Goal: Entertainment & Leisure: Consume media (video, audio)

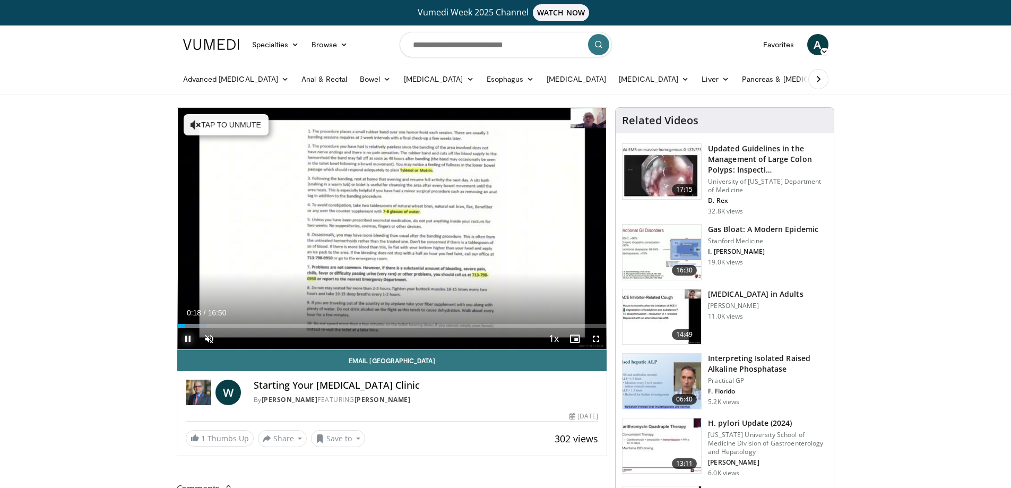
click at [188, 341] on span "Video Player" at bounding box center [187, 338] width 21 height 21
click at [182, 335] on span "Video Player" at bounding box center [187, 338] width 21 height 21
click at [192, 325] on div "Progress Bar" at bounding box center [192, 326] width 1 height 4
click at [204, 326] on div "Progress Bar" at bounding box center [204, 326] width 1 height 4
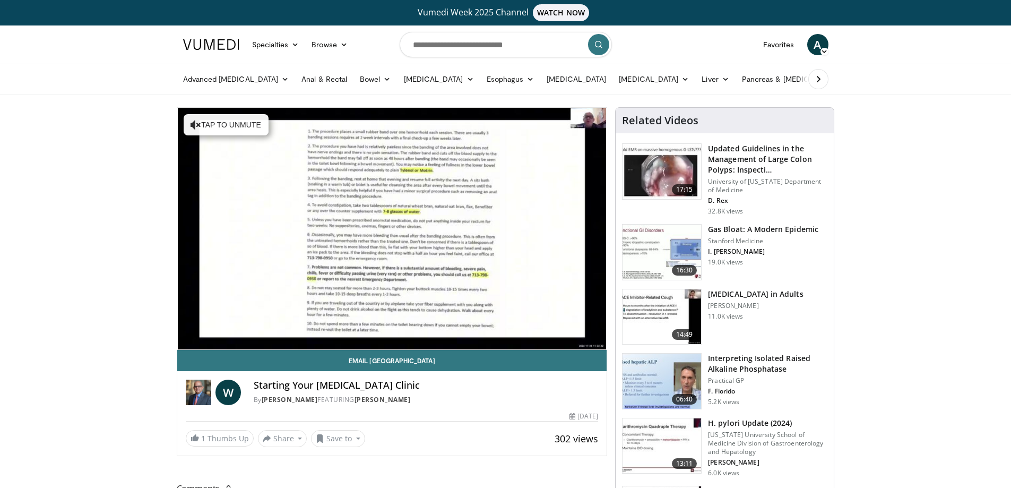
click at [212, 327] on div "10 seconds Tap to unmute" at bounding box center [392, 228] width 430 height 241
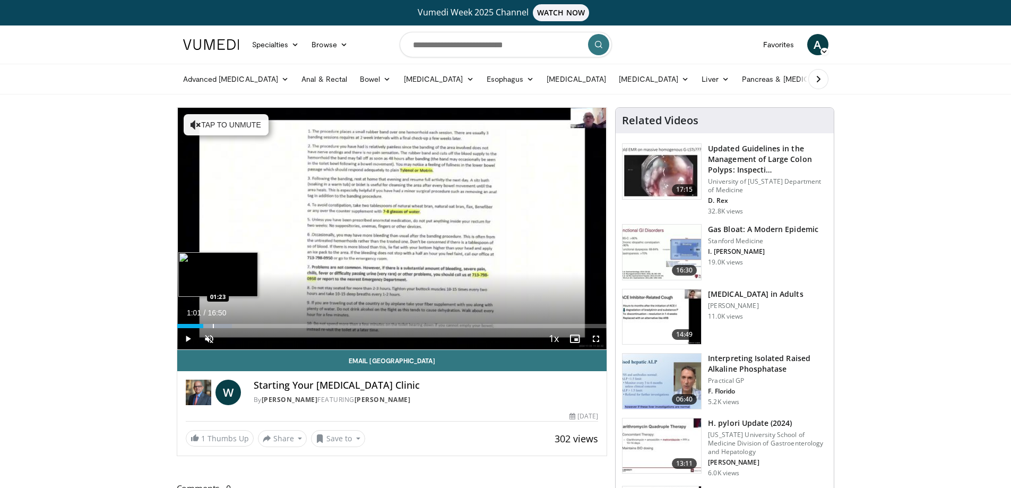
click at [213, 327] on div "Progress Bar" at bounding box center [213, 326] width 1 height 4
click at [187, 337] on span "Video Player" at bounding box center [187, 338] width 21 height 21
click at [226, 324] on div "Progress Bar" at bounding box center [226, 326] width 1 height 4
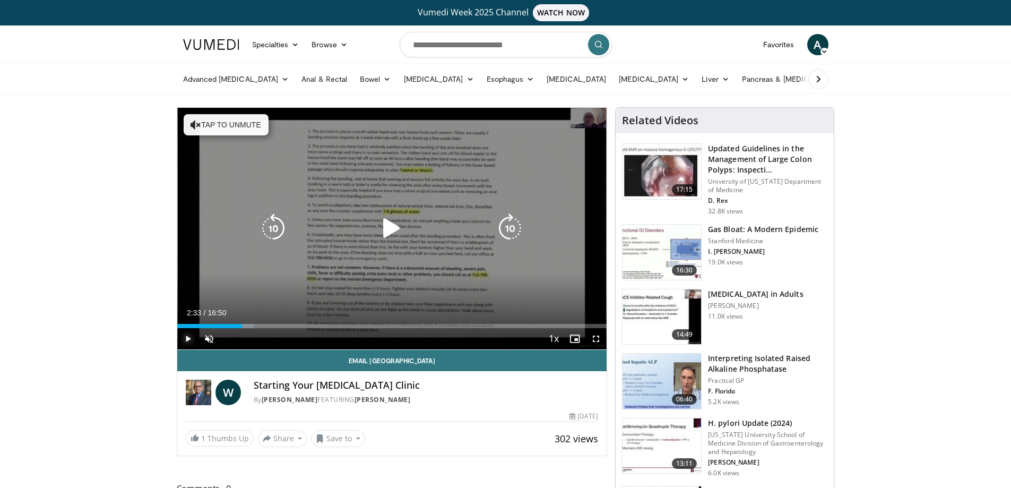
click at [243, 325] on div "Progress Bar" at bounding box center [233, 326] width 41 height 4
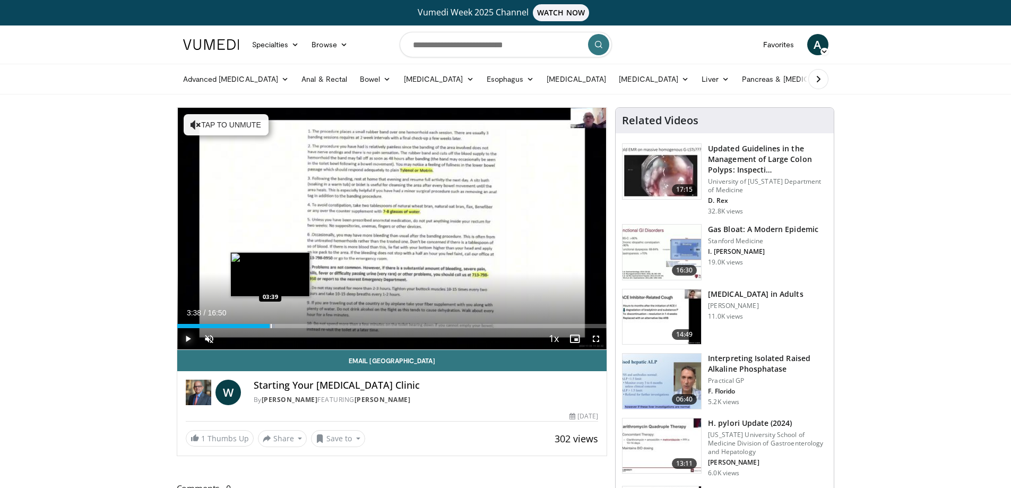
click at [271, 325] on div "Progress Bar" at bounding box center [271, 326] width 1 height 4
click at [304, 326] on div "Progress Bar" at bounding box center [304, 326] width 1 height 4
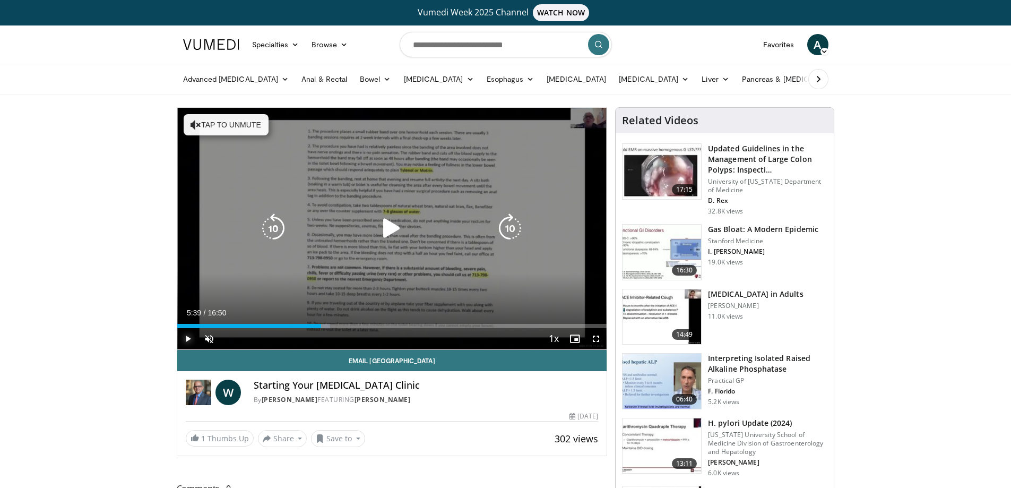
click at [322, 327] on div "Progress Bar" at bounding box center [315, 326] width 30 height 4
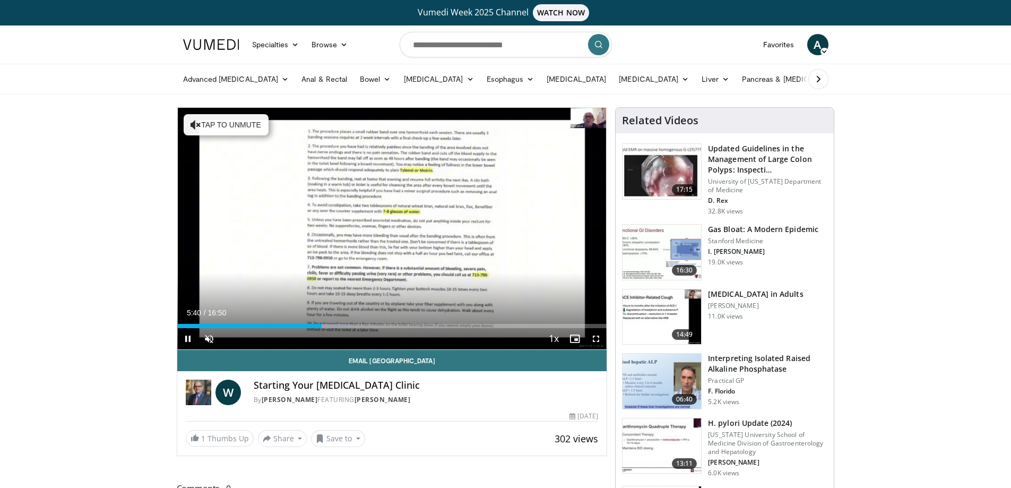
click at [351, 328] on div "Current Time 5:40 / Duration 16:50 Pause Skip Backward Skip Forward Unmute 100%…" at bounding box center [392, 338] width 430 height 21
click at [340, 324] on div "Progress Bar" at bounding box center [340, 326] width 1 height 4
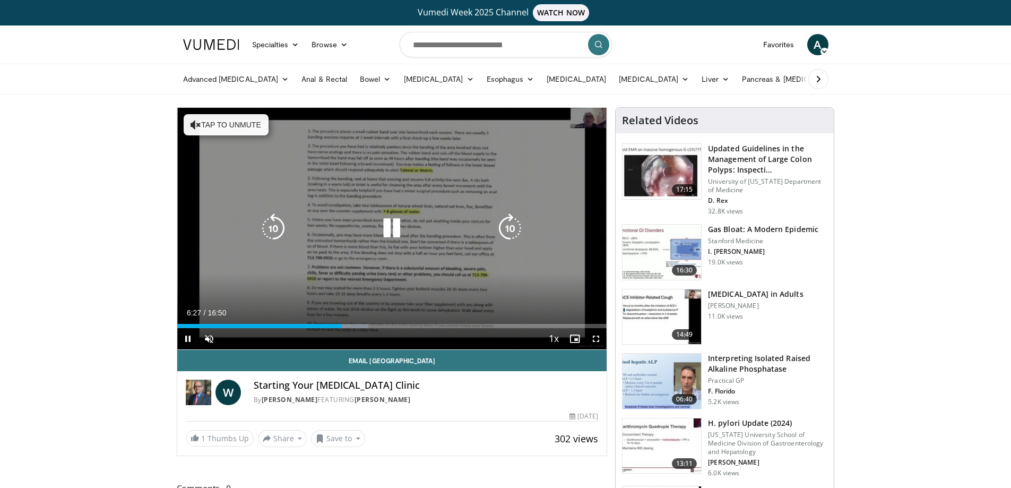
click at [213, 124] on button "Tap to unmute" at bounding box center [226, 124] width 85 height 21
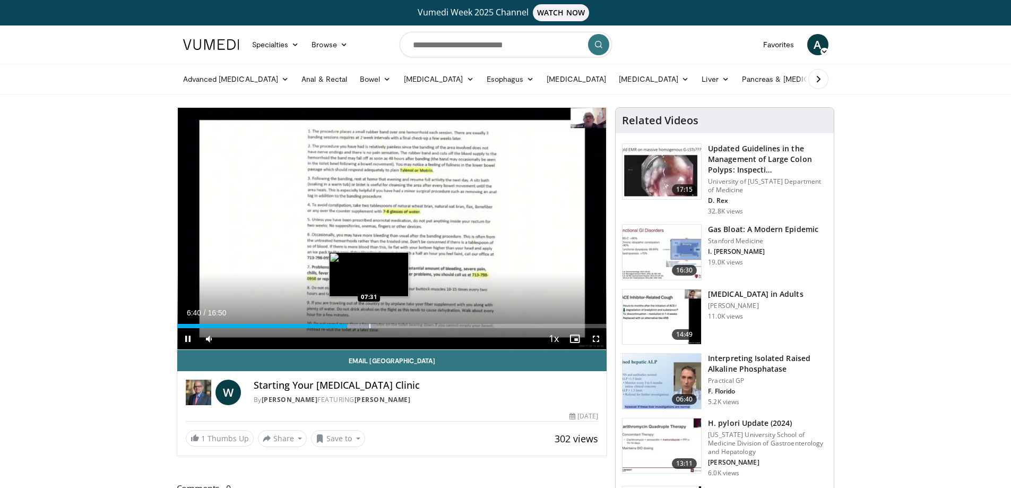
click at [369, 326] on div "Progress Bar" at bounding box center [369, 326] width 1 height 4
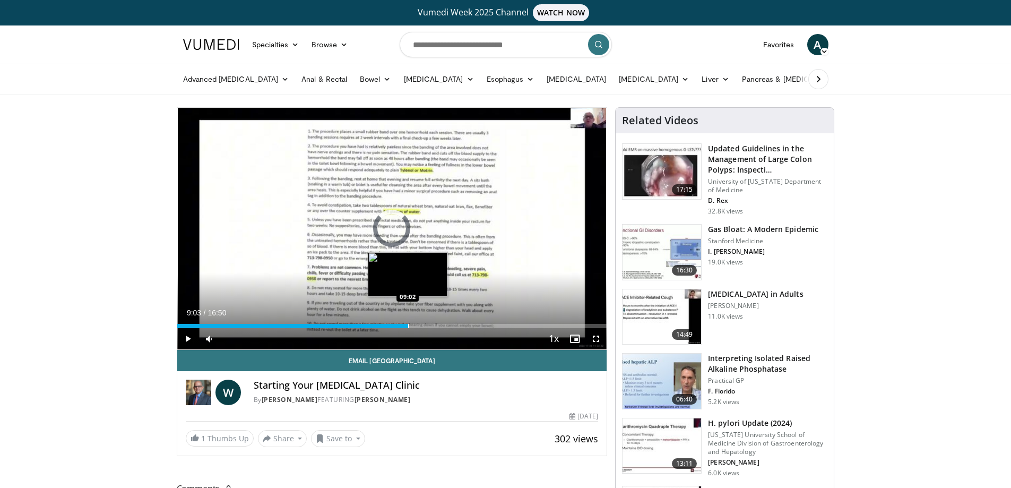
click at [408, 325] on div "Progress Bar" at bounding box center [408, 326] width 1 height 4
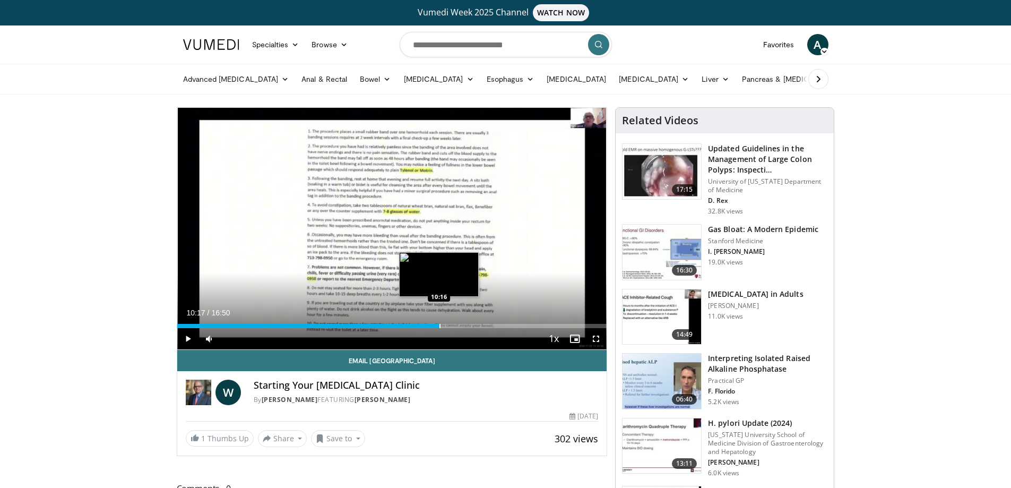
click at [439, 327] on div "Progress Bar" at bounding box center [439, 326] width 1 height 4
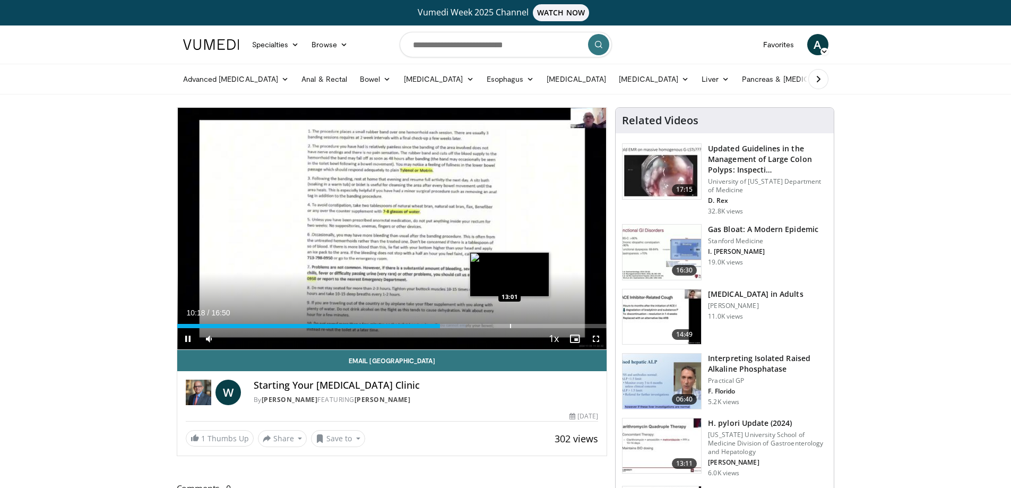
click at [512, 324] on div "Loaded : 67.21% 10:18 13:01" at bounding box center [392, 326] width 430 height 4
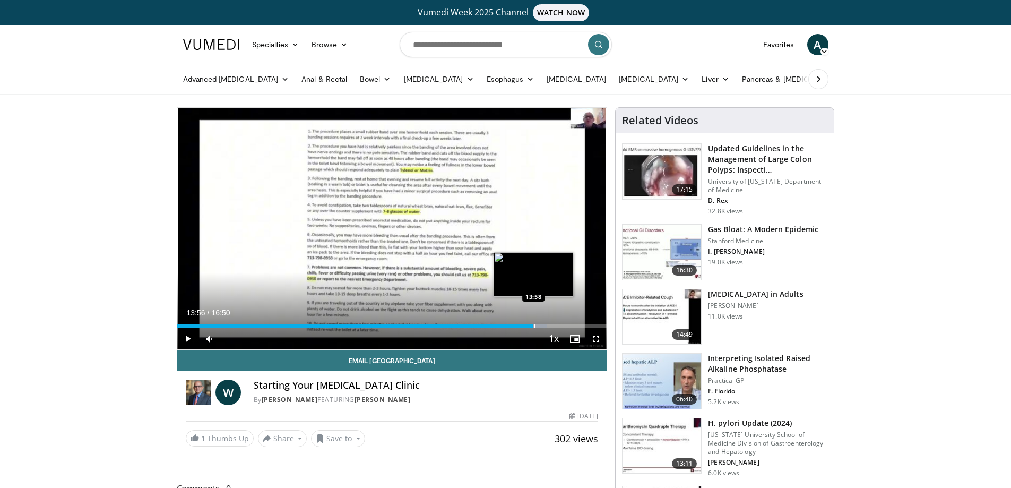
click at [534, 327] on div "Progress Bar" at bounding box center [534, 326] width 1 height 4
click at [571, 325] on div "Progress Bar" at bounding box center [571, 326] width 1 height 4
click at [185, 335] on span "Video Player" at bounding box center [187, 338] width 21 height 21
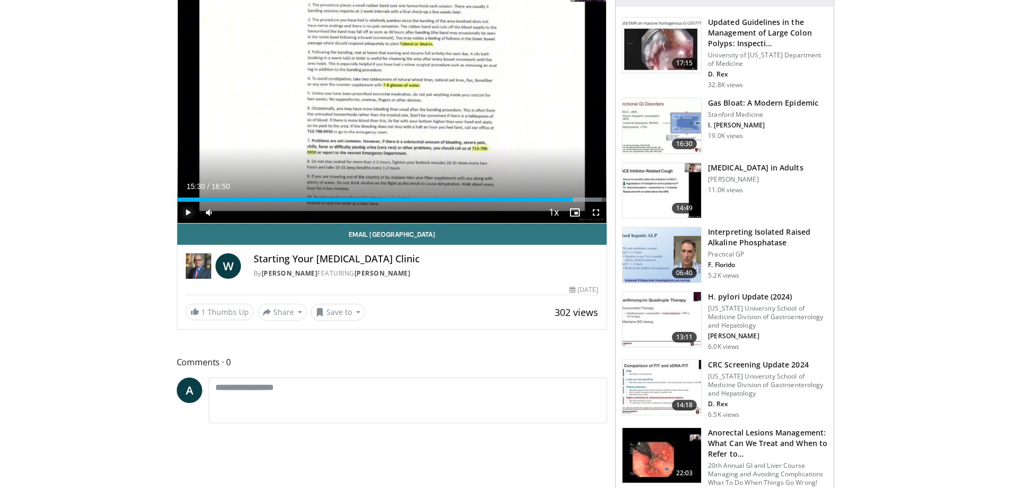
scroll to position [159, 0]
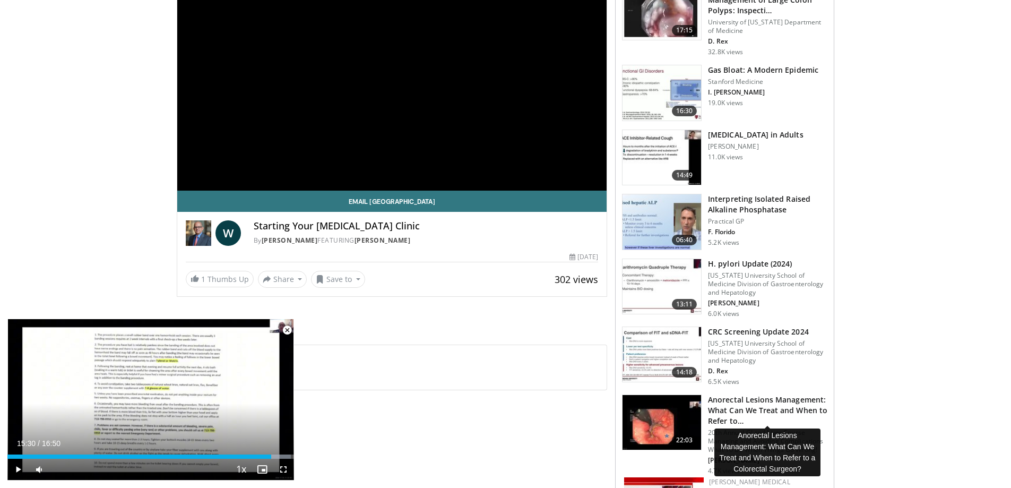
click at [748, 408] on h3 "Anorectal Lesions Management: What Can We Treat and When to Refer to…" at bounding box center [767, 410] width 119 height 32
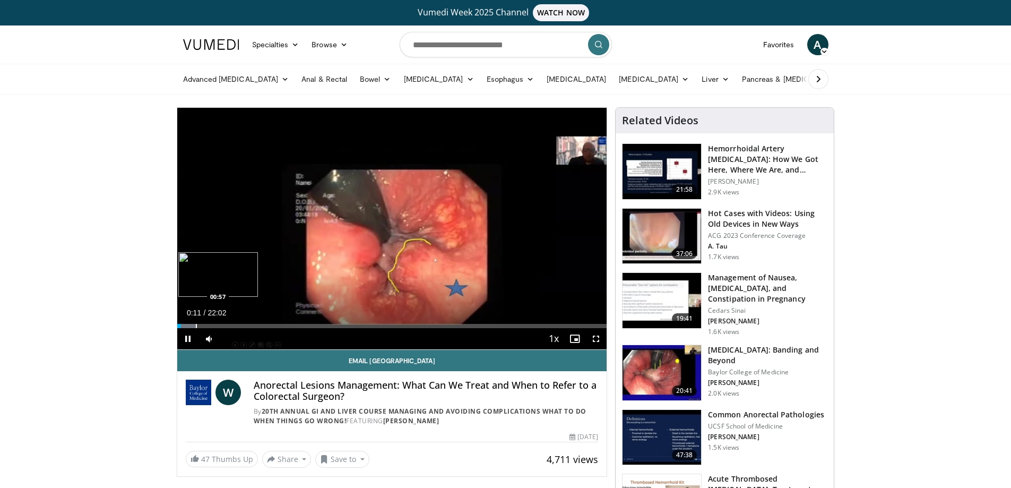
click at [196, 327] on div "Progress Bar" at bounding box center [196, 326] width 1 height 4
click at [206, 326] on div "Progress Bar" at bounding box center [206, 326] width 1 height 4
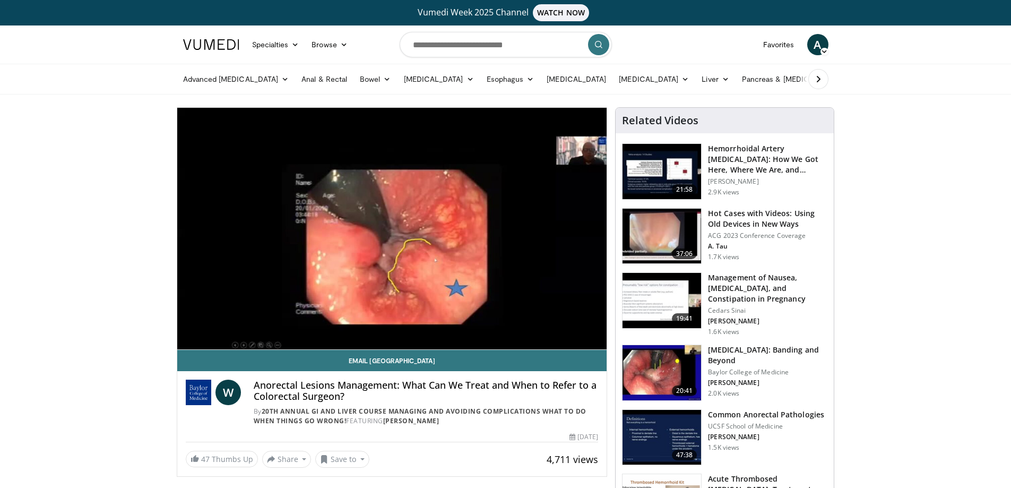
click at [212, 326] on div "10 seconds Tap to unmute" at bounding box center [392, 228] width 430 height 241
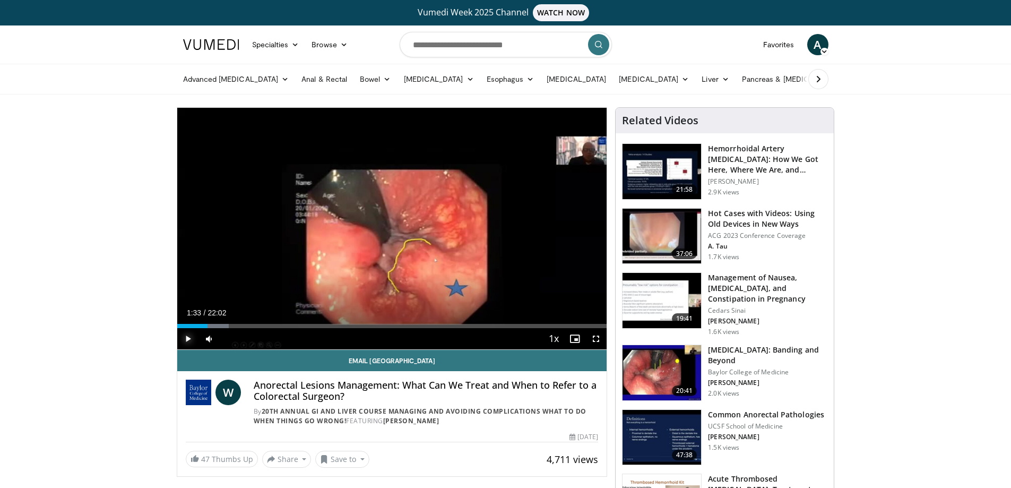
click at [187, 338] on span "Video Player" at bounding box center [187, 338] width 21 height 21
click at [216, 327] on div "Progress Bar" at bounding box center [215, 326] width 1 height 4
click at [210, 327] on div "Progress Bar" at bounding box center [210, 326] width 1 height 4
click at [597, 338] on span "Video Player" at bounding box center [595, 338] width 21 height 21
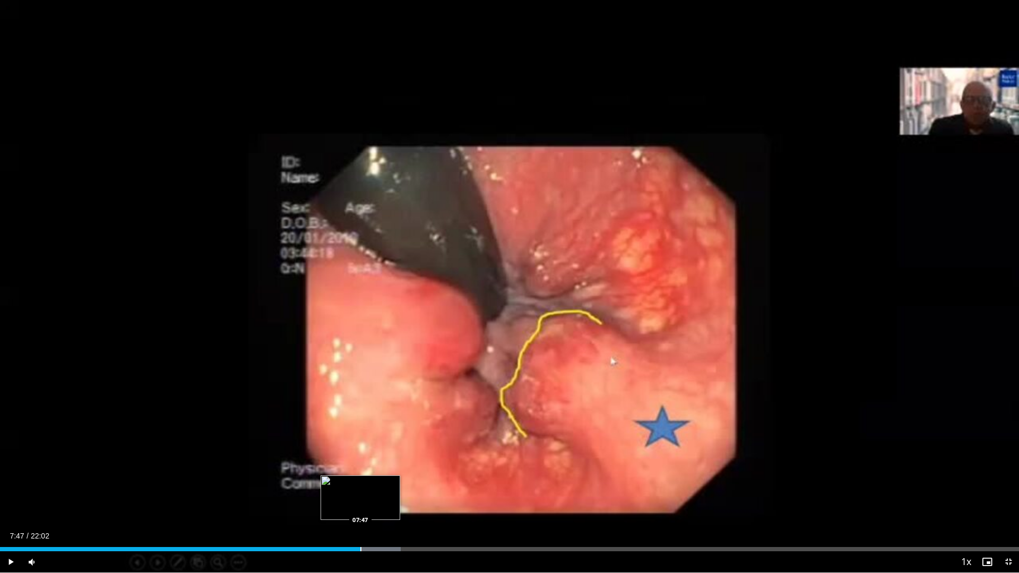
click at [360, 487] on div "Progress Bar" at bounding box center [360, 549] width 1 height 4
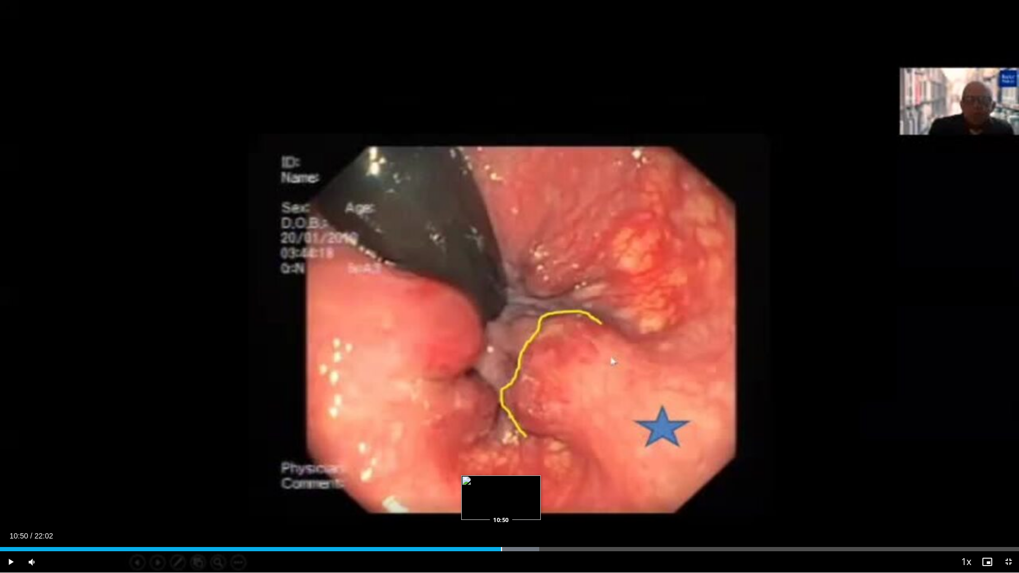
click at [501, 487] on div "Progress Bar" at bounding box center [501, 549] width 1 height 4
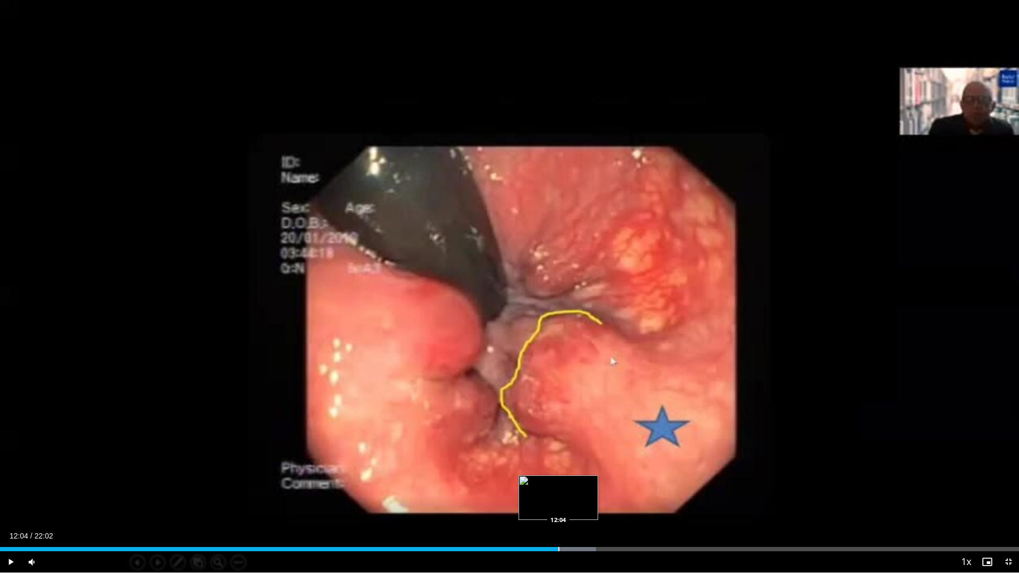
click at [558, 487] on div "Progress Bar" at bounding box center [558, 549] width 1 height 4
click at [583, 487] on div "Progress Bar" at bounding box center [583, 549] width 1 height 4
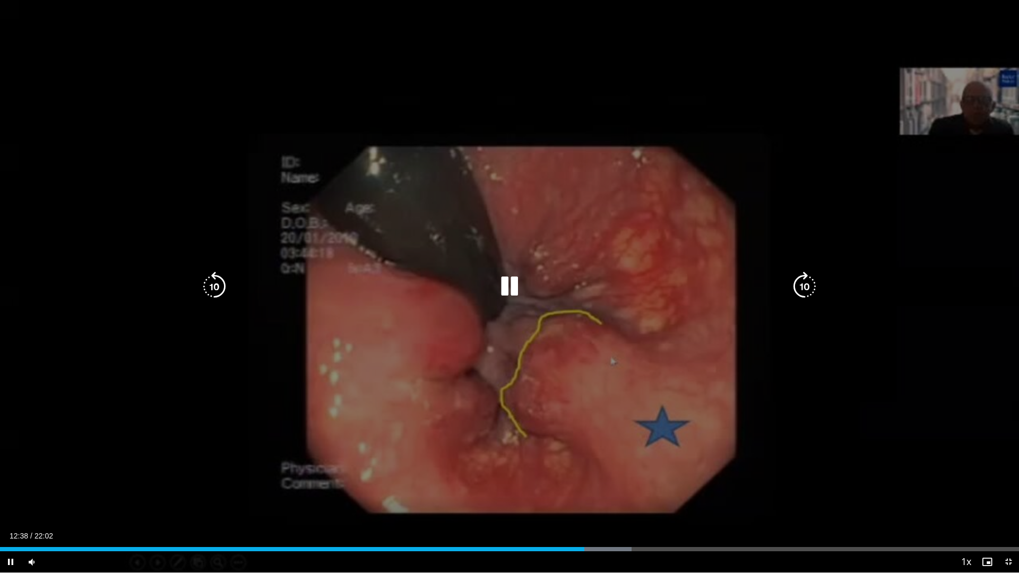
click at [594, 487] on div "Progress Bar" at bounding box center [596, 549] width 72 height 4
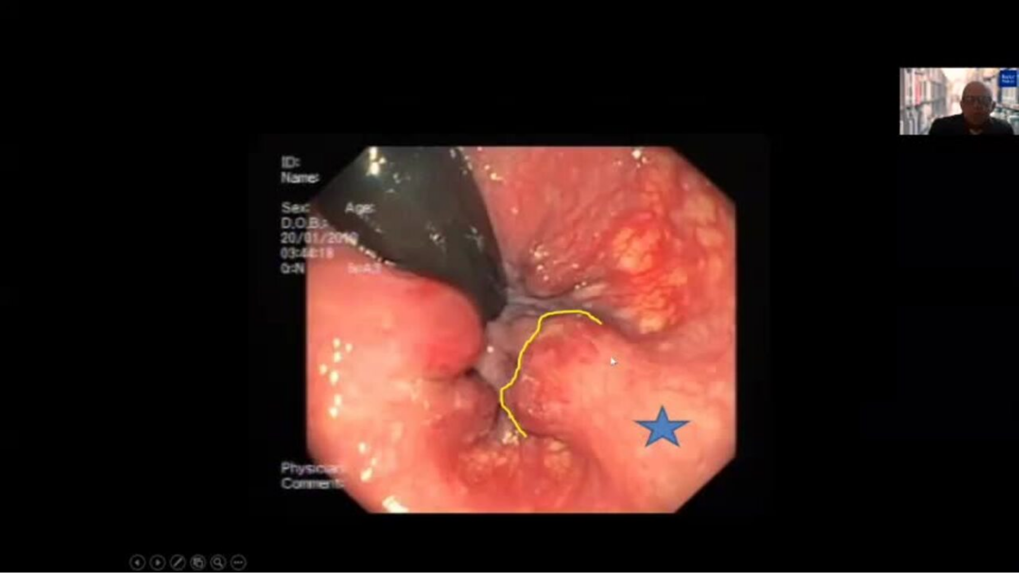
click at [609, 487] on div "10 seconds Tap to unmute" at bounding box center [509, 286] width 1019 height 573
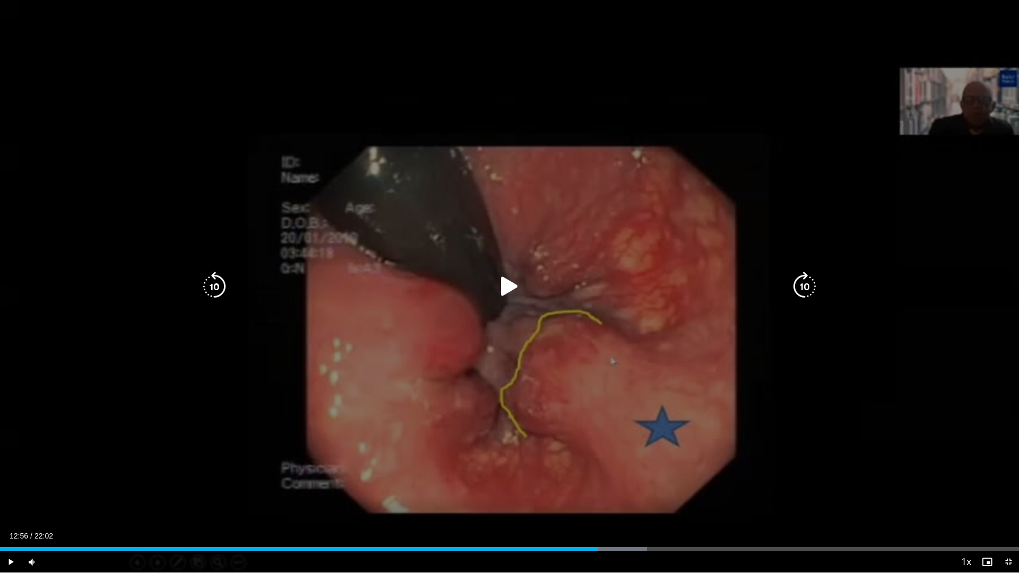
click at [499, 292] on icon "Video Player" at bounding box center [510, 287] width 30 height 30
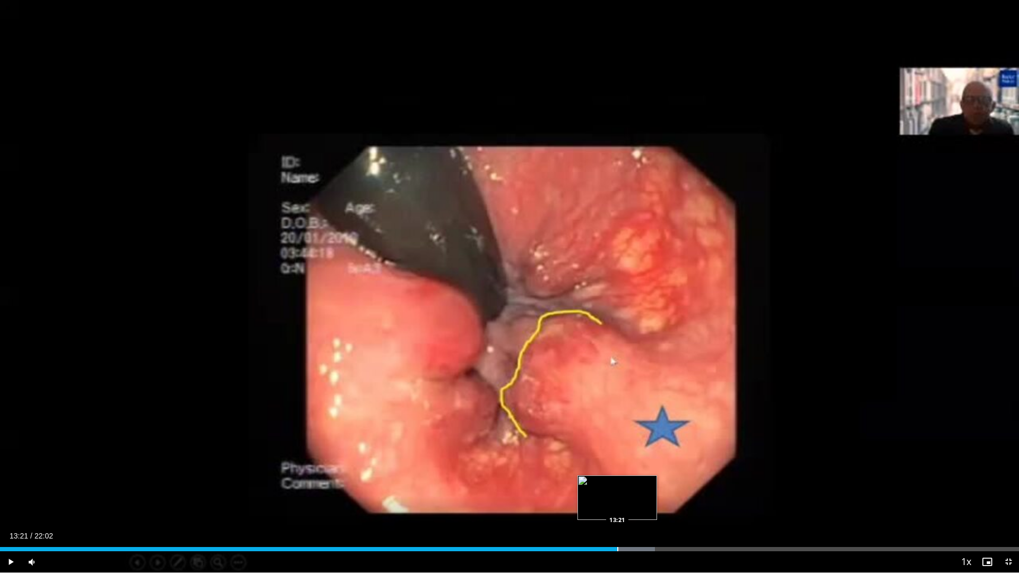
click at [617, 487] on div "Progress Bar" at bounding box center [617, 549] width 1 height 4
click at [635, 487] on div "Progress Bar" at bounding box center [632, 549] width 75 height 4
click at [649, 487] on div "Progress Bar" at bounding box center [648, 549] width 1 height 4
click at [674, 487] on div "Progress Bar" at bounding box center [674, 549] width 1 height 4
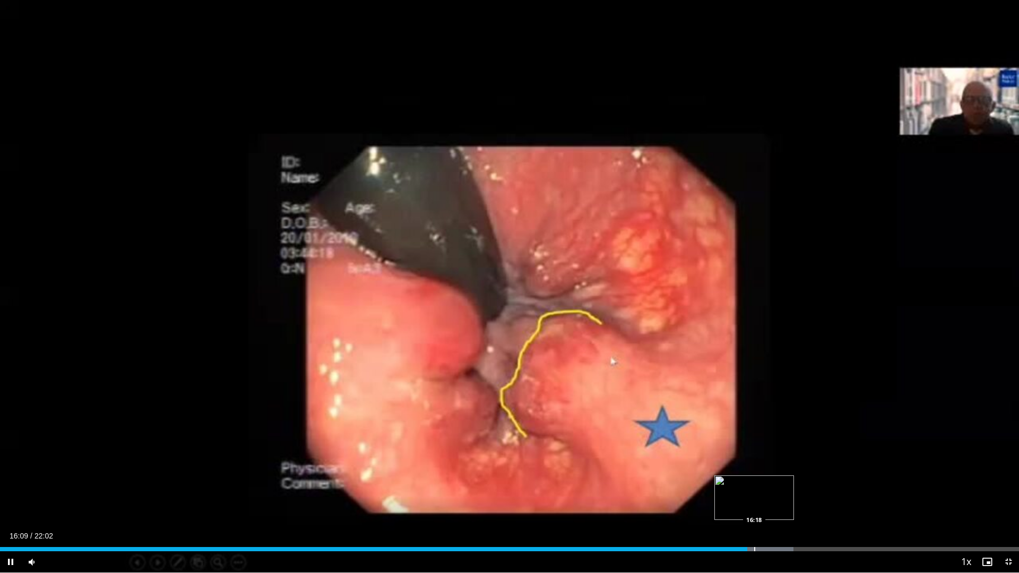
click at [754, 487] on div "Progress Bar" at bounding box center [754, 549] width 1 height 4
click at [765, 487] on div "Progress Bar" at bounding box center [765, 549] width 1 height 4
click at [842, 487] on div "Progress Bar" at bounding box center [842, 549] width 1 height 4
click at [853, 487] on div "Progress Bar" at bounding box center [853, 549] width 1 height 4
click at [1008, 487] on span "Video Player" at bounding box center [1008, 561] width 21 height 21
